Goal: Register for event/course

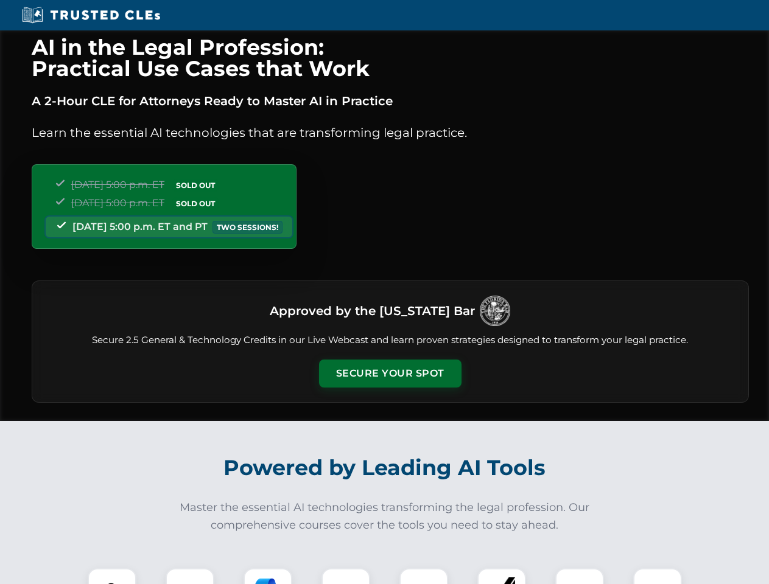
click at [390, 374] on button "Secure Your Spot" at bounding box center [390, 374] width 142 height 28
click at [112, 576] on img at bounding box center [111, 592] width 35 height 35
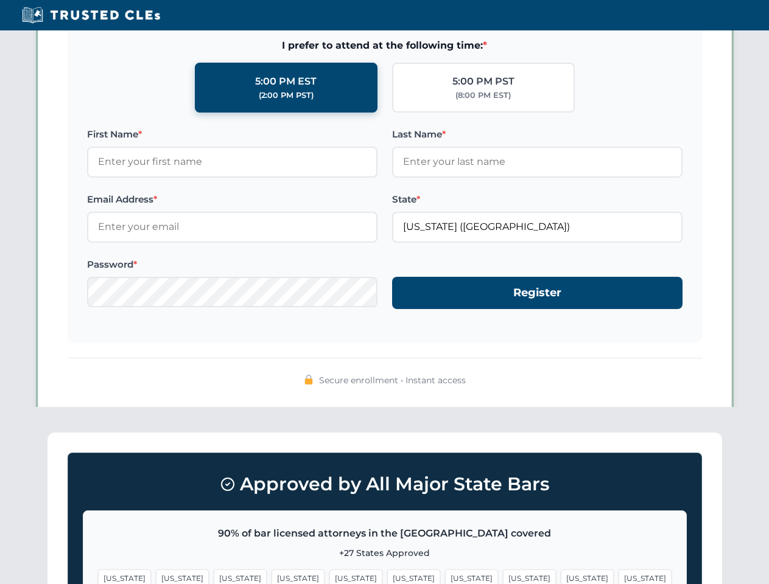
click at [445, 576] on span "[US_STATE]" at bounding box center [471, 579] width 53 height 18
click at [561, 576] on span "[US_STATE]" at bounding box center [587, 579] width 53 height 18
